Goal: Task Accomplishment & Management: Complete application form

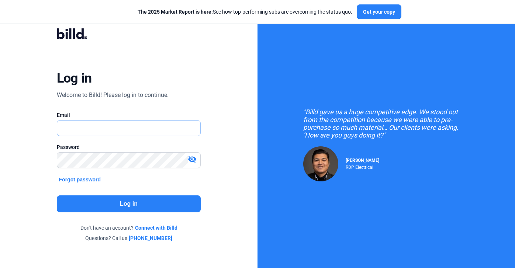
type input "[PERSON_NAME][EMAIL_ADDRESS][PERSON_NAME][DOMAIN_NAME]"
click at [135, 198] on button "Log in" at bounding box center [129, 204] width 144 height 17
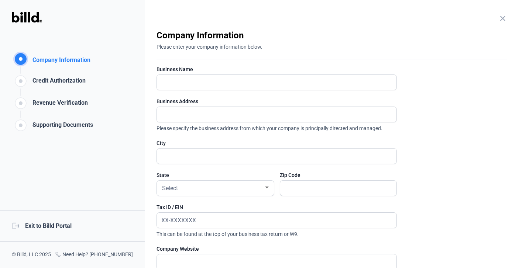
click at [498, 24] on div "close" at bounding box center [502, 19] width 9 height 10
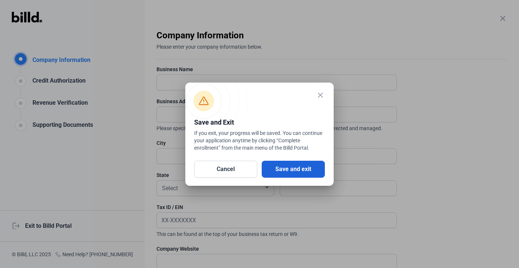
click at [282, 165] on button "Save and exit" at bounding box center [293, 169] width 63 height 17
